Goal: Navigation & Orientation: Find specific page/section

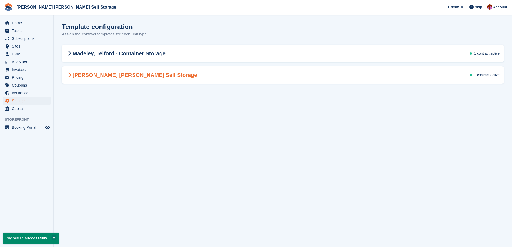
click at [91, 74] on h2 "[PERSON_NAME] [PERSON_NAME] Self Storage" at bounding box center [131, 75] width 131 height 6
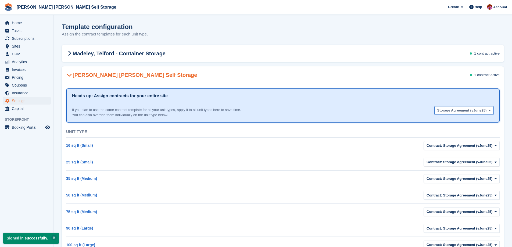
click at [477, 110] on icon "button" at bounding box center [489, 110] width 2 height 3
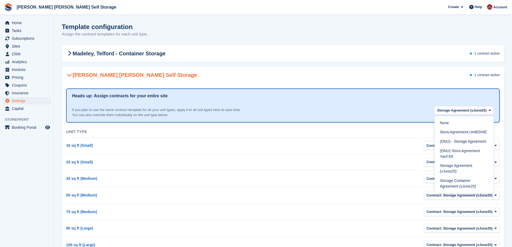
click at [175, 78] on div "Sutton Maddock Self Storage 1 contract active" at bounding box center [283, 74] width 442 height 15
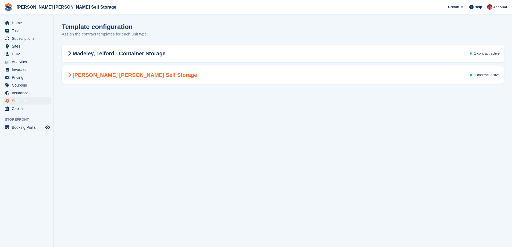
click at [158, 75] on div "Sutton Maddock Self Storage 1 contract active" at bounding box center [283, 74] width 442 height 15
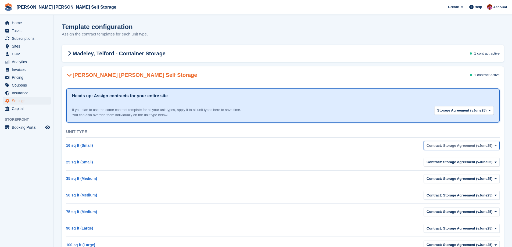
click at [477, 145] on span "Contract: Storage Agreement (vJune25)" at bounding box center [459, 145] width 66 height 5
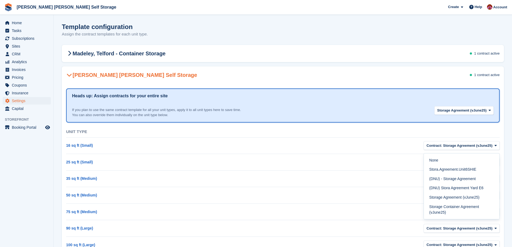
click at [435, 76] on div "Sutton Maddock Self Storage 1 contract active" at bounding box center [283, 74] width 442 height 15
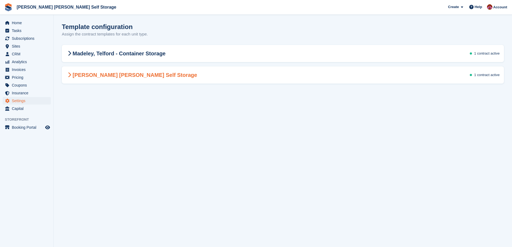
click at [100, 75] on h2 "[PERSON_NAME] [PERSON_NAME] Self Storage" at bounding box center [131, 75] width 131 height 6
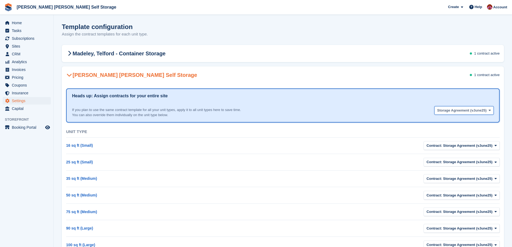
click at [477, 110] on icon "button" at bounding box center [489, 110] width 2 height 3
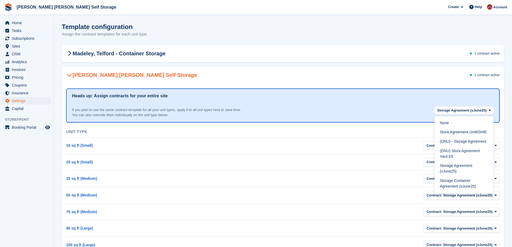
click at [425, 98] on div "Heads up: Assign contracts for your entire site" at bounding box center [283, 96] width 422 height 7
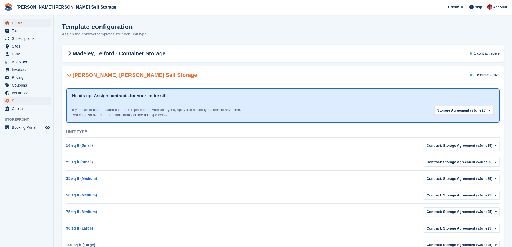
click at [17, 23] on span "Home" at bounding box center [28, 23] width 32 height 8
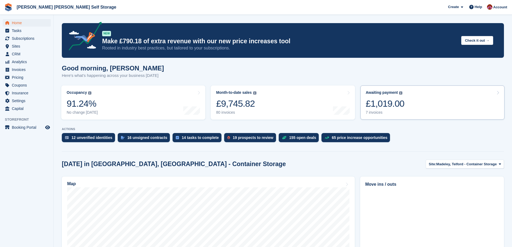
click at [379, 108] on div "£1,019.00" at bounding box center [385, 103] width 39 height 11
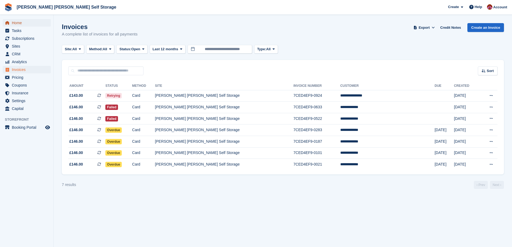
click at [29, 21] on span "Home" at bounding box center [28, 23] width 32 height 8
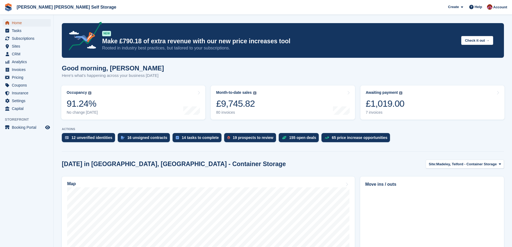
click at [19, 21] on span "Home" at bounding box center [28, 23] width 32 height 8
